Goal: Task Accomplishment & Management: Use online tool/utility

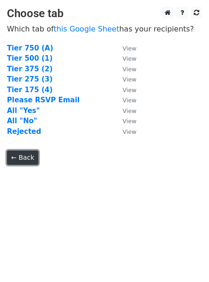
click at [26, 155] on link "← Back" at bounding box center [22, 157] width 31 height 14
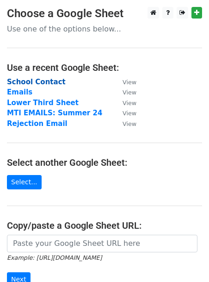
click at [46, 80] on strong "School Contact" at bounding box center [36, 82] width 59 height 8
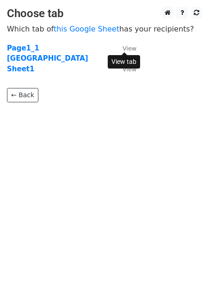
click at [134, 46] on small "View" at bounding box center [130, 48] width 14 height 7
click at [21, 67] on strong "Sheet1" at bounding box center [20, 69] width 27 height 8
click at [19, 68] on strong "Sheet1" at bounding box center [20, 69] width 27 height 8
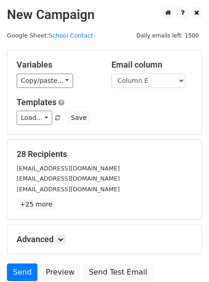
click at [16, 77] on div "Variables Copy/paste... {{Column A}} {{Column B}} {{Column C}} {{Column D}} {{C…" at bounding box center [57, 74] width 95 height 28
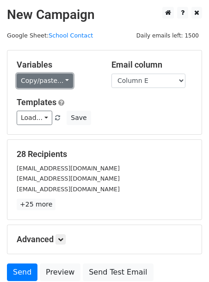
click at [37, 84] on link "Copy/paste..." at bounding box center [45, 81] width 56 height 14
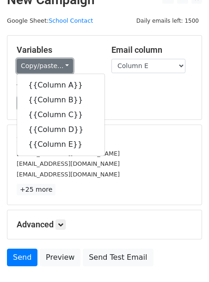
scroll to position [6, 0]
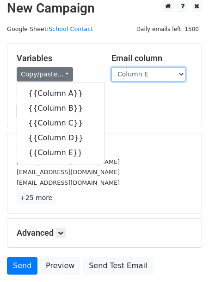
click at [134, 75] on select "Column A Column B Column C Column D Column E" at bounding box center [149, 74] width 74 height 14
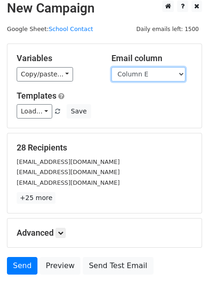
click at [112, 67] on select "Column A Column B Column C Column D Column E" at bounding box center [149, 74] width 74 height 14
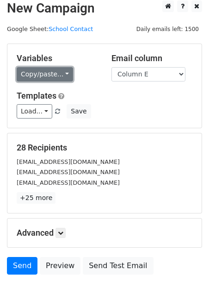
click at [66, 73] on link "Copy/paste..." at bounding box center [45, 74] width 56 height 14
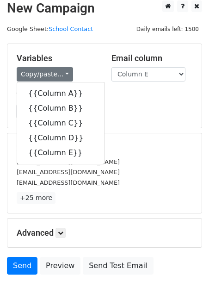
click at [112, 108] on div "Load... Webinar Invitation Order Confirmation Trial Expiration Warning Newslett…" at bounding box center [105, 111] width 190 height 14
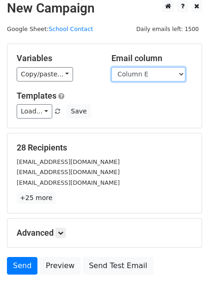
click at [125, 71] on select "Column A Column B Column C Column D Column E" at bounding box center [149, 74] width 74 height 14
click at [112, 67] on select "Column A Column B Column C Column D Column E" at bounding box center [149, 74] width 74 height 14
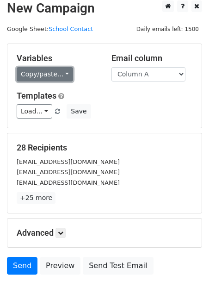
click at [55, 73] on link "Copy/paste..." at bounding box center [45, 74] width 56 height 14
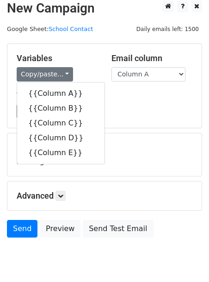
click at [100, 81] on div "Variables Copy/paste... {{Column A}} {{Column B}} {{Column C}} {{Column D}} {{C…" at bounding box center [104, 86] width 194 height 84
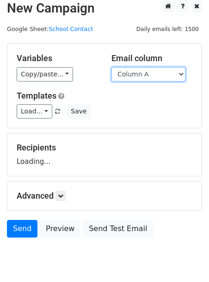
click at [128, 74] on select "Column A Column B Column C Column D Column E" at bounding box center [149, 74] width 74 height 14
click at [112, 67] on select "Column A Column B Column C Column D Column E" at bounding box center [149, 74] width 74 height 14
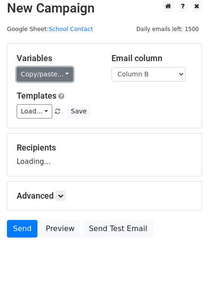
click at [56, 74] on link "Copy/paste..." at bounding box center [45, 74] width 56 height 14
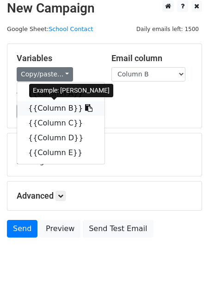
click at [85, 108] on icon at bounding box center [88, 107] width 7 height 7
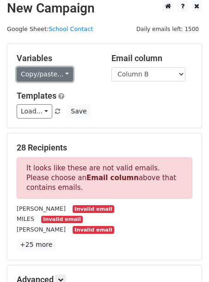
click at [40, 81] on link "Copy/paste..." at bounding box center [45, 74] width 56 height 14
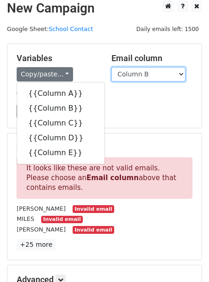
click at [118, 75] on select "Column A Column B Column C Column D Column E" at bounding box center [149, 74] width 74 height 14
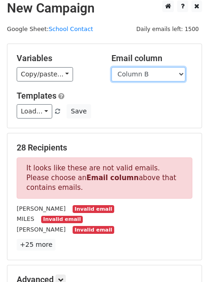
select select "Column E"
click at [112, 67] on select "Column A Column B Column C Column D Column E" at bounding box center [149, 74] width 74 height 14
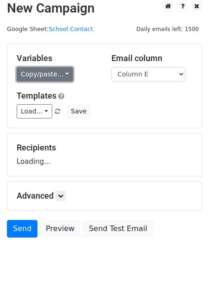
click at [59, 70] on link "Copy/paste..." at bounding box center [45, 74] width 56 height 14
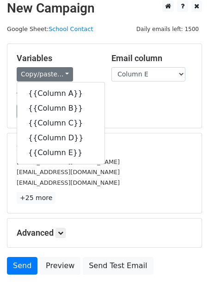
click at [105, 102] on div "Templates Load... Webinar Invitation Order Confirmation Trial Expiration Warnin…" at bounding box center [105, 105] width 190 height 28
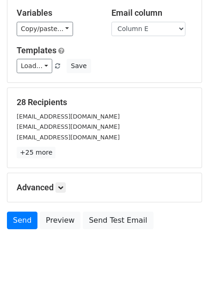
scroll to position [53, 0]
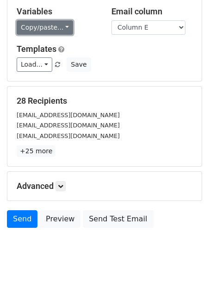
click at [58, 24] on link "Copy/paste..." at bounding box center [45, 27] width 56 height 14
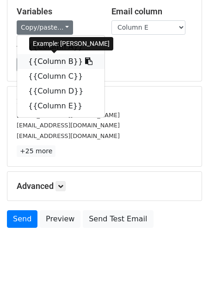
click at [85, 59] on icon at bounding box center [88, 60] width 7 height 7
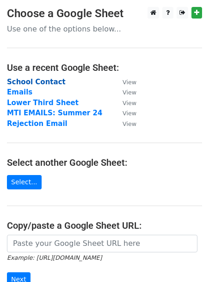
click at [46, 85] on strong "School Contact" at bounding box center [36, 82] width 59 height 8
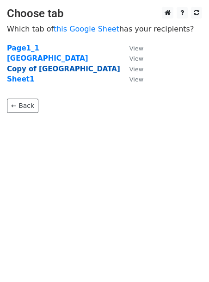
click at [40, 70] on strong "Copy of [GEOGRAPHIC_DATA]" at bounding box center [63, 69] width 113 height 8
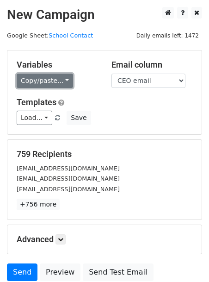
click at [57, 86] on link "Copy/paste..." at bounding box center [45, 81] width 56 height 14
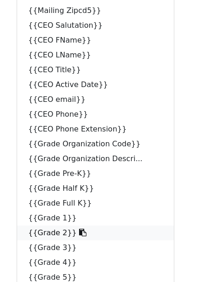
scroll to position [285, 0]
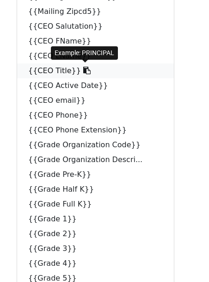
click at [83, 70] on icon at bounding box center [86, 70] width 7 height 7
